Goal: Information Seeking & Learning: Find specific page/section

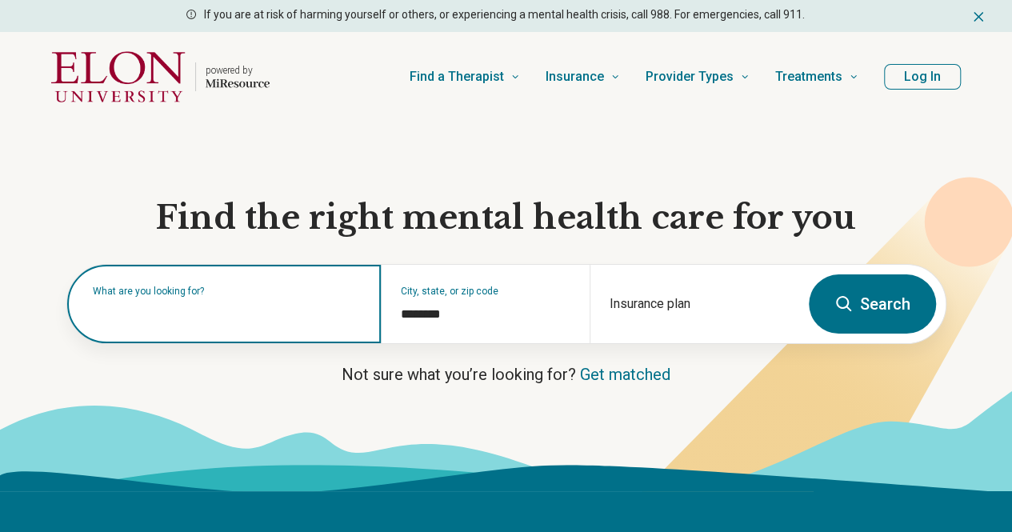
click at [298, 327] on div "What are you looking for?" at bounding box center [224, 304] width 314 height 78
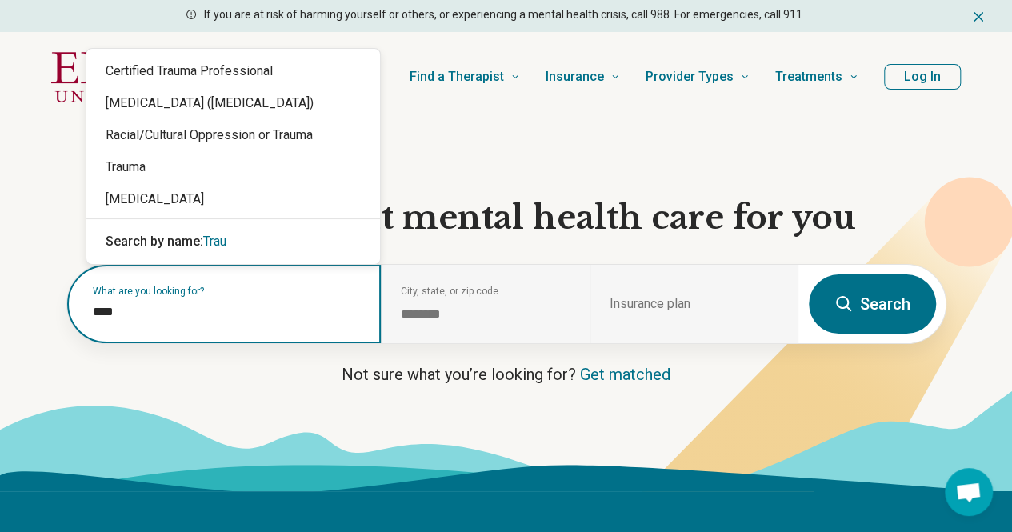
type input "*****"
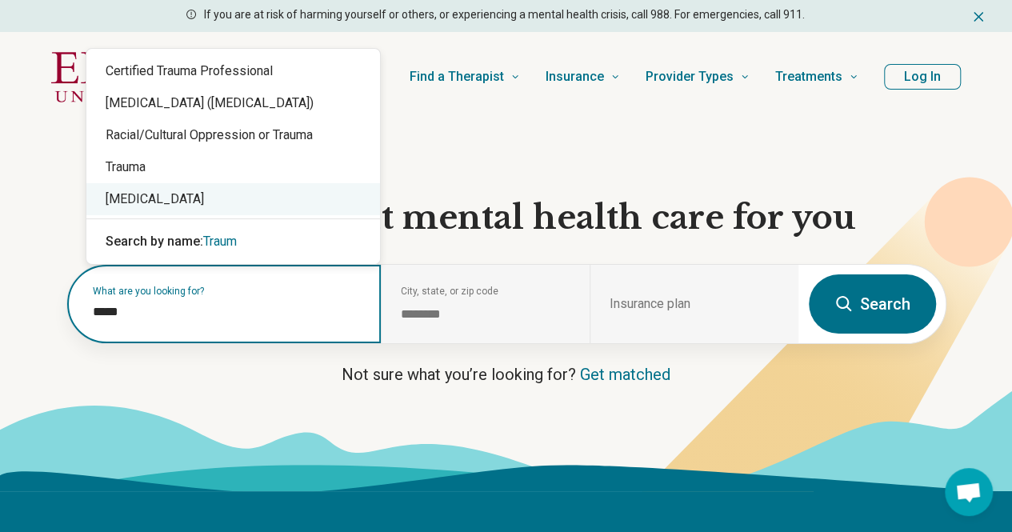
click at [239, 198] on div "[MEDICAL_DATA]" at bounding box center [233, 199] width 294 height 32
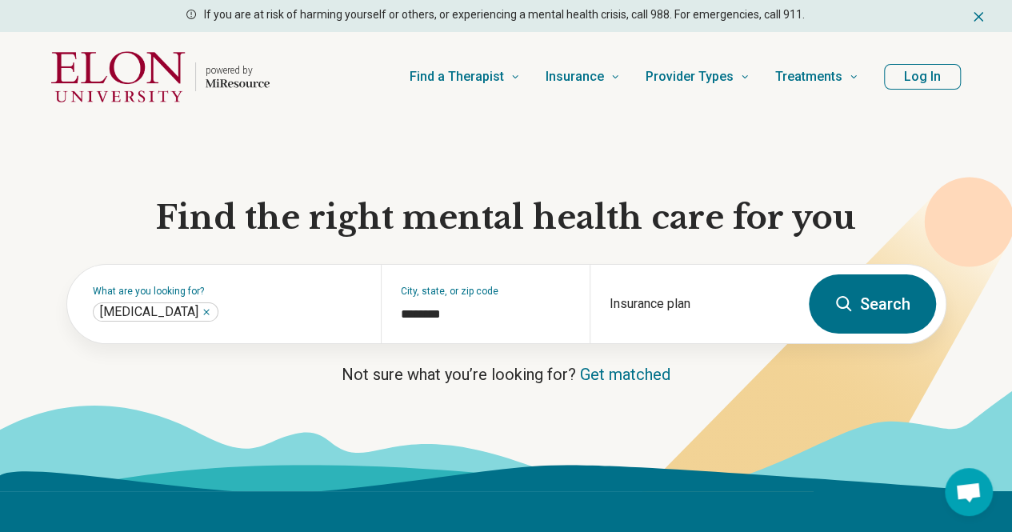
click at [903, 330] on button "Search" at bounding box center [872, 303] width 127 height 59
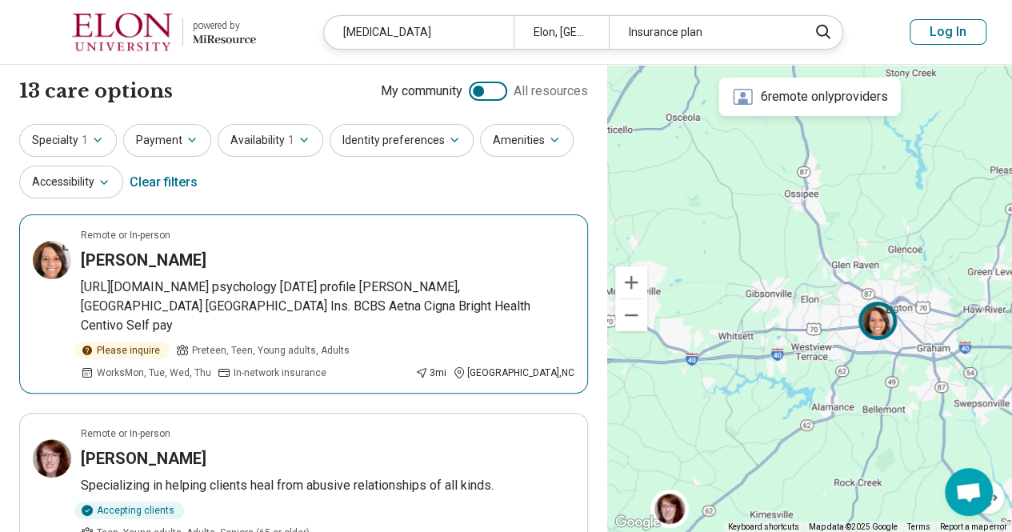
click at [426, 287] on p "[URL][DOMAIN_NAME] psychology [DATE] profile [PERSON_NAME], [GEOGRAPHIC_DATA] […" at bounding box center [328, 307] width 494 height 58
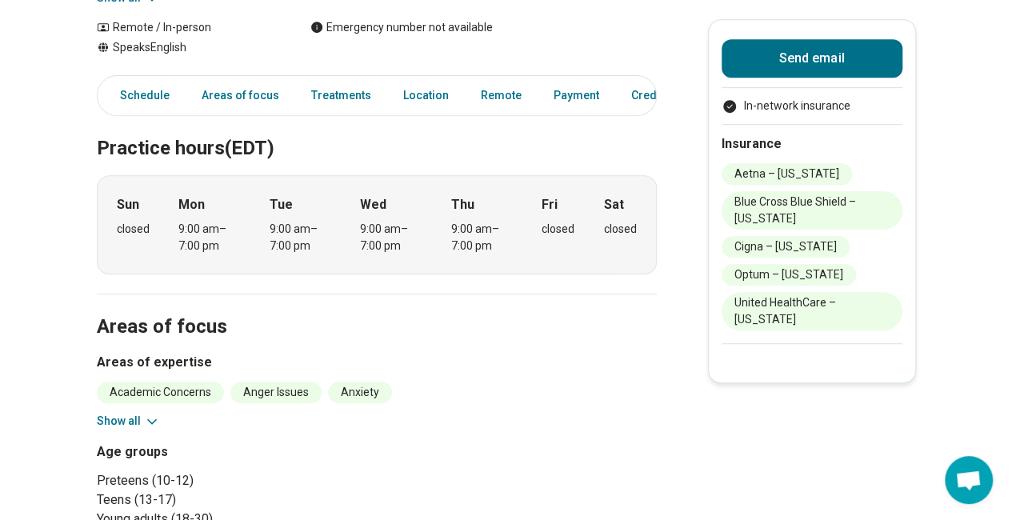
scroll to position [367, 10]
click at [370, 353] on h3 "Areas of expertise" at bounding box center [377, 361] width 560 height 19
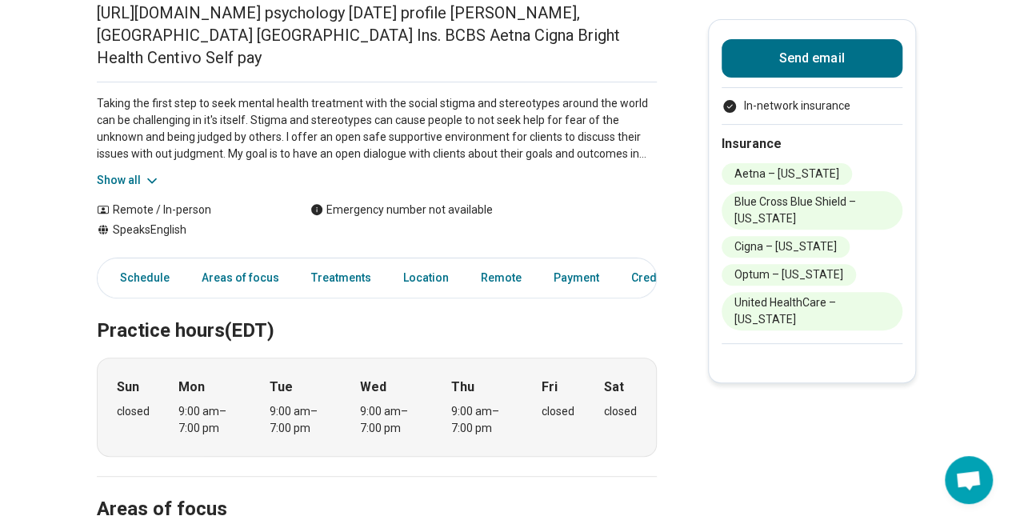
scroll to position [178, 10]
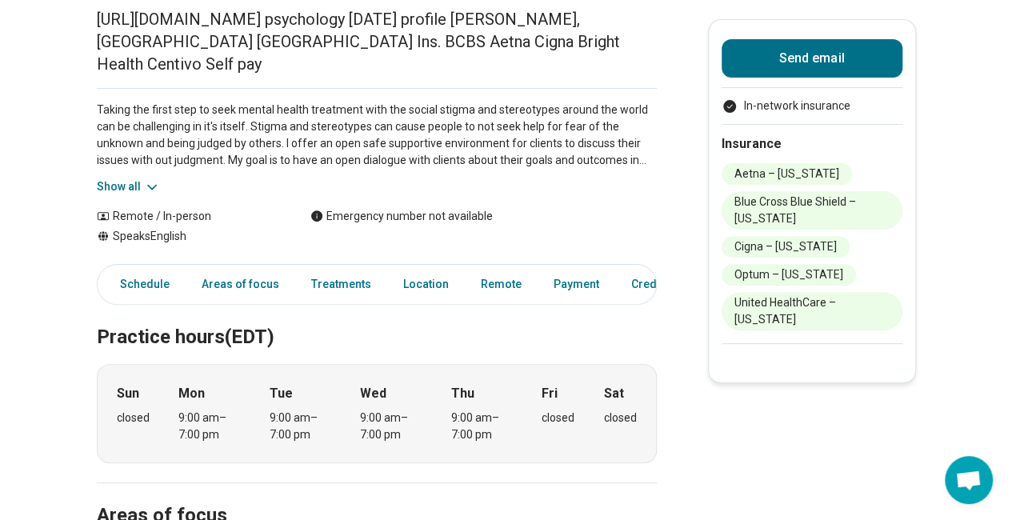
click at [122, 178] on button "Show all" at bounding box center [128, 186] width 63 height 17
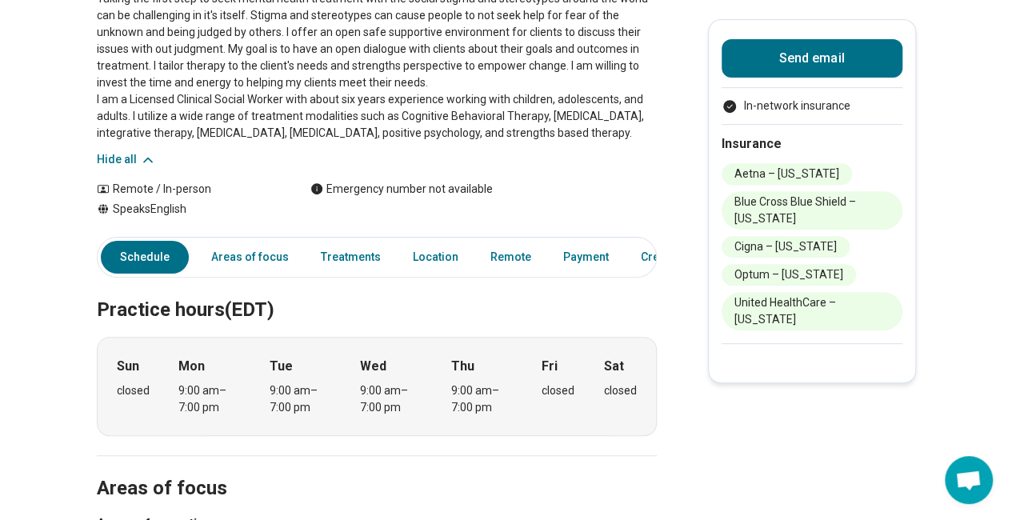
scroll to position [286, 0]
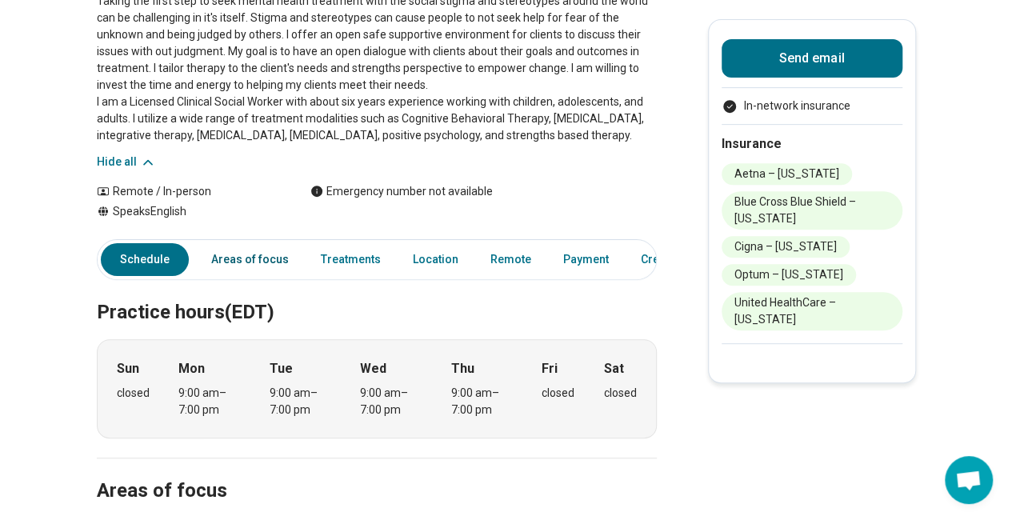
click at [262, 270] on link "Areas of focus" at bounding box center [250, 259] width 97 height 33
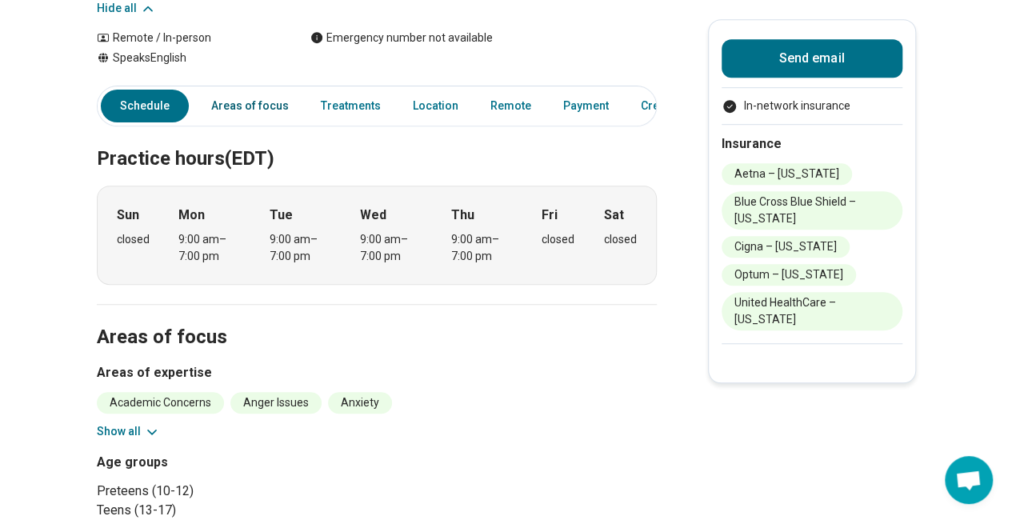
scroll to position [433, 1]
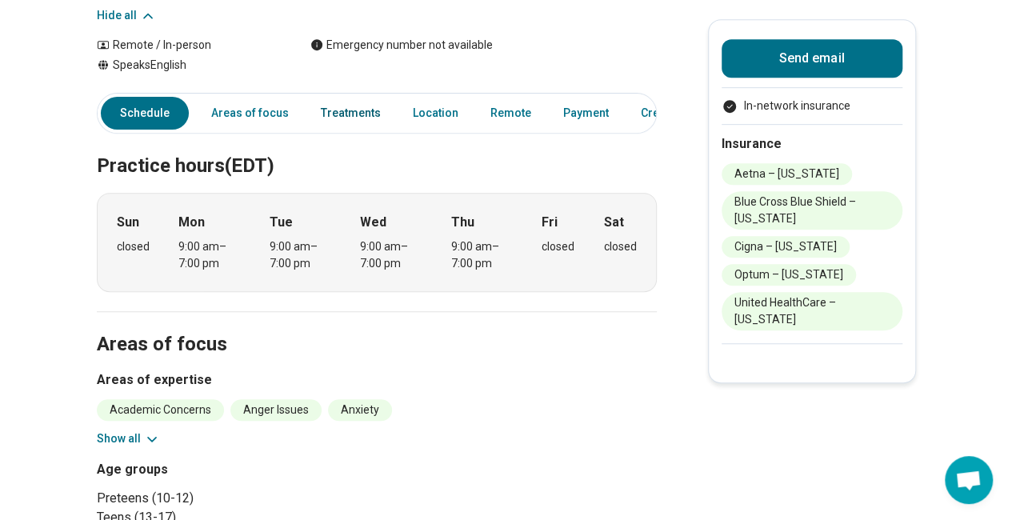
click at [357, 130] on link "Treatments" at bounding box center [350, 113] width 79 height 33
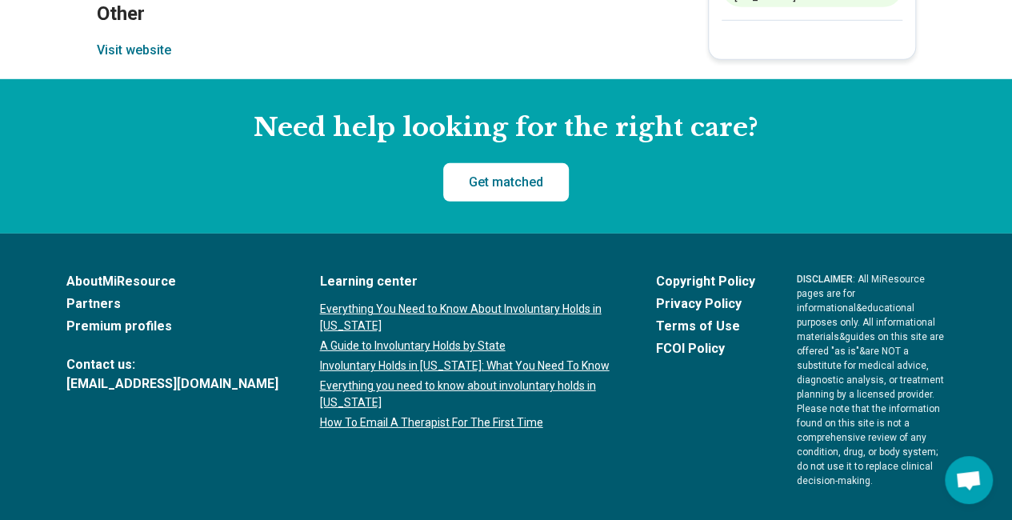
scroll to position [2447, 12]
